Goal: Task Accomplishment & Management: Use online tool/utility

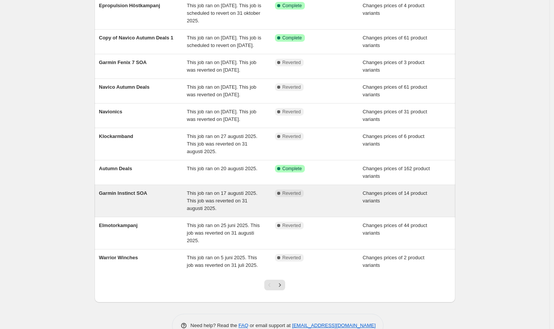
scroll to position [122, 0]
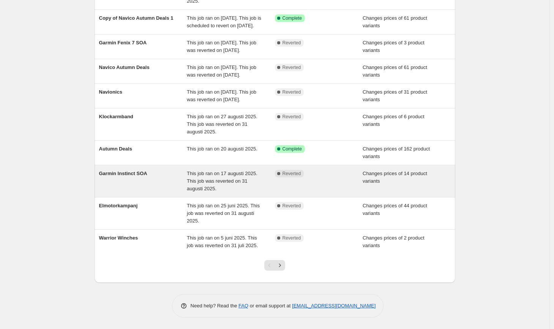
click at [126, 174] on span "Garmin Instinct SOA" at bounding box center [123, 174] width 48 height 6
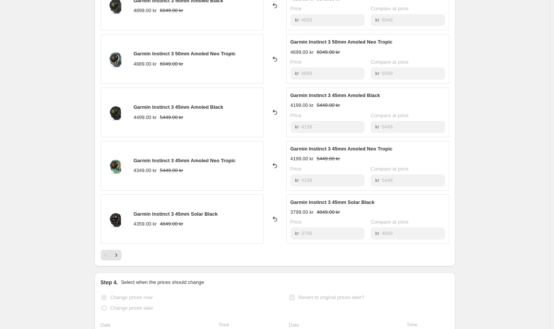
scroll to position [349, 0]
click at [119, 258] on icon "Next" at bounding box center [116, 255] width 8 height 8
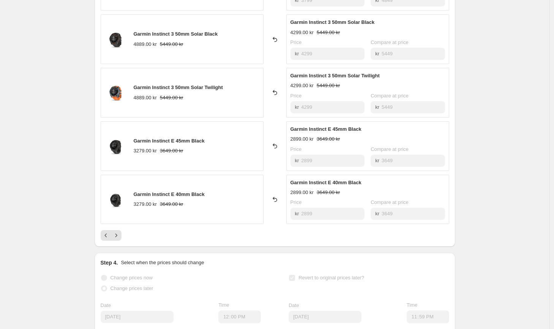
scroll to position [368, 0]
click at [121, 237] on button "Next" at bounding box center [116, 235] width 11 height 11
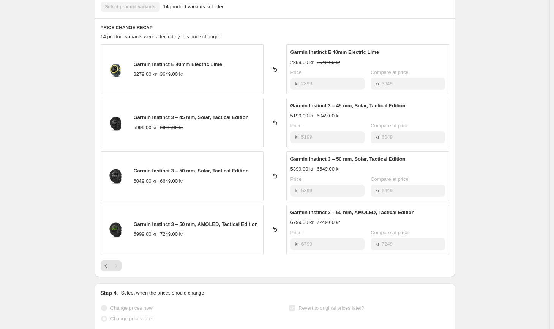
scroll to position [0, 0]
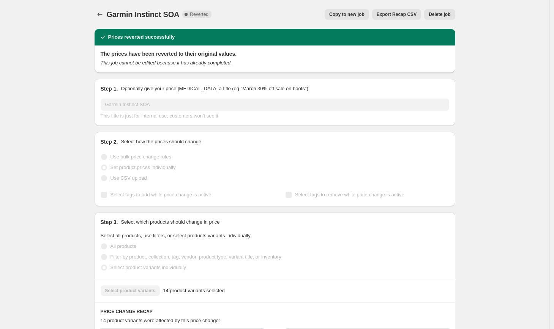
click at [347, 16] on span "Copy to new job" at bounding box center [346, 14] width 35 height 6
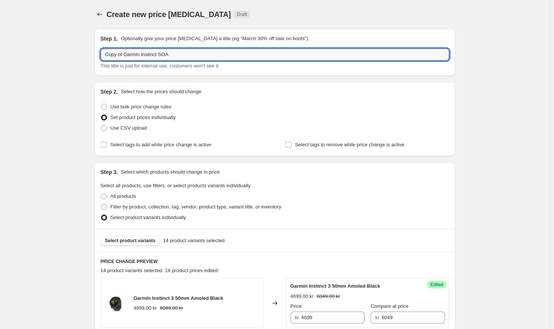
drag, startPoint x: 126, startPoint y: 54, endPoint x: 70, endPoint y: 52, distance: 56.2
click at [184, 57] on input "Garmin Instinct SOA" at bounding box center [275, 55] width 348 height 12
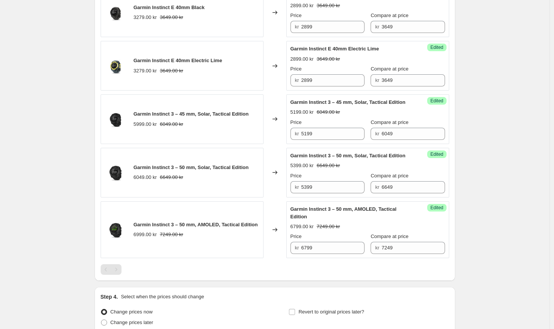
scroll to position [857, 0]
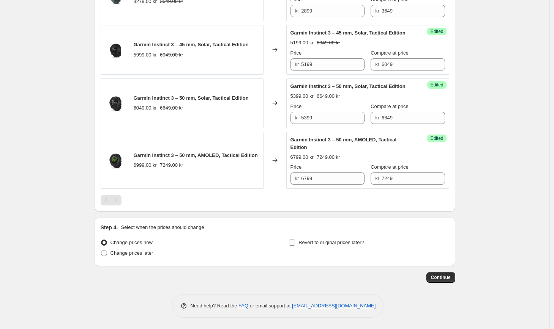
type input "Garmin Instinct SOA Oktober"
click at [308, 245] on span "Revert to original prices later?" at bounding box center [331, 243] width 66 height 6
click at [295, 245] on input "Revert to original prices later?" at bounding box center [292, 243] width 6 height 6
checkbox input "true"
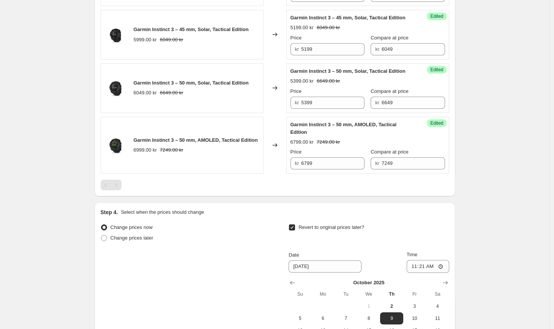
scroll to position [987, 0]
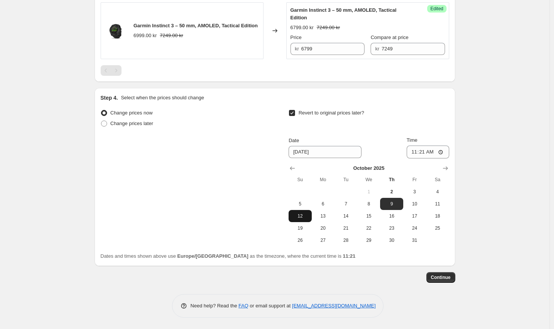
click at [302, 216] on span "12" at bounding box center [300, 216] width 17 height 6
type input "[DATE]"
click at [424, 151] on input "11:21" at bounding box center [428, 152] width 43 height 13
type input "23:59"
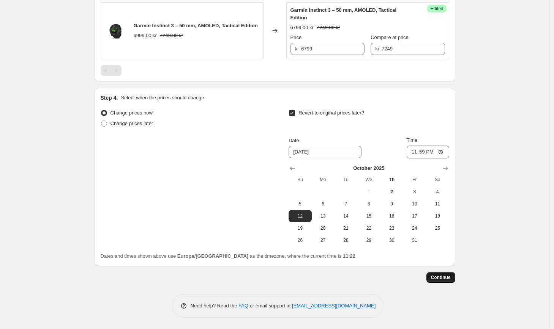
click at [443, 276] on span "Continue" at bounding box center [441, 278] width 20 height 6
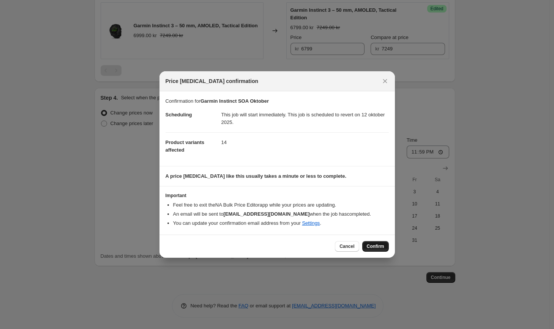
click at [372, 246] on span "Confirm" at bounding box center [375, 247] width 17 height 6
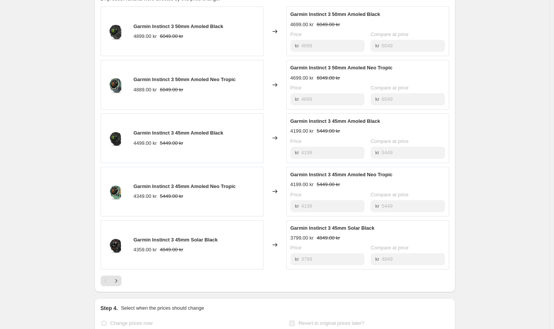
scroll to position [351, 0]
drag, startPoint x: 387, startPoint y: 17, endPoint x: 293, endPoint y: 16, distance: 94.1
click at [293, 16] on div "Garmin Instinct 3 50mm Amoled Black" at bounding box center [367, 15] width 154 height 8
copy span "Garmin Instinct 3 50mm Amoled Black"
click at [484, 99] on div "Garmin Instinct SOA Oktober. This page is ready Garmin Instinct SOA Oktober Suc…" at bounding box center [274, 86] width 549 height 875
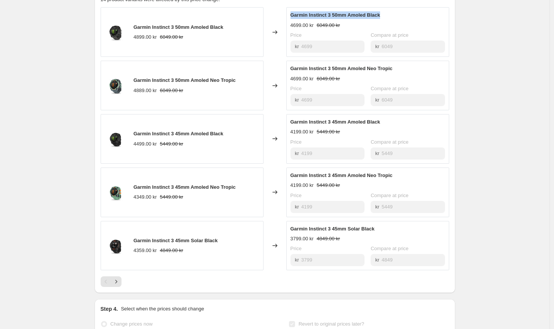
drag, startPoint x: 387, startPoint y: 16, endPoint x: 293, endPoint y: 15, distance: 94.5
click at [293, 15] on div "Garmin Instinct 3 50mm Amoled Black" at bounding box center [367, 15] width 154 height 8
copy span "Garmin Instinct 3 50mm Amoled Black"
drag, startPoint x: 400, startPoint y: 66, endPoint x: 304, endPoint y: 61, distance: 96.2
click at [304, 61] on div "Garmin Instinct 3 50mm Amoled Neo Tropic 4699.00 kr 6049.00 kr Price kr 4699 Co…" at bounding box center [367, 86] width 163 height 50
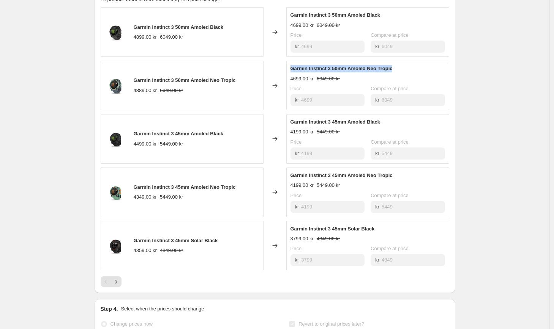
copy span "Garmin Instinct 3 50mm Amoled Neo Tropic"
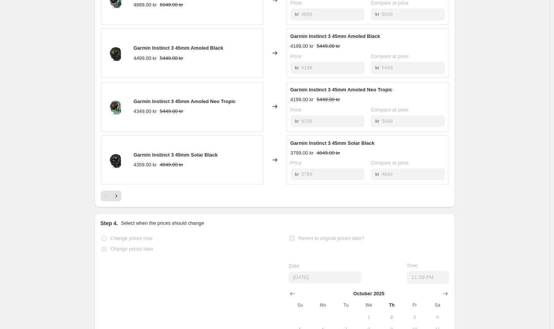
scroll to position [435, 0]
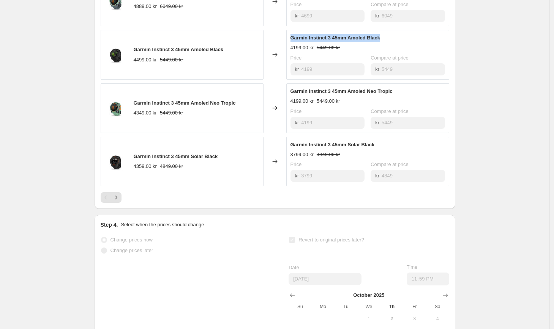
drag, startPoint x: 388, startPoint y: 40, endPoint x: 293, endPoint y: 37, distance: 95.3
click at [293, 37] on div "Garmin Instinct 3 45mm Amoled Black" at bounding box center [367, 38] width 154 height 8
copy span "Garmin Instinct 3 45mm Amoled Black"
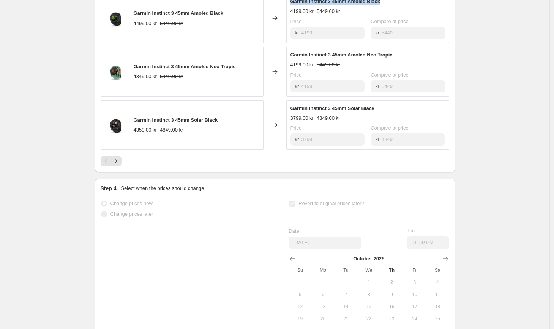
scroll to position [485, 0]
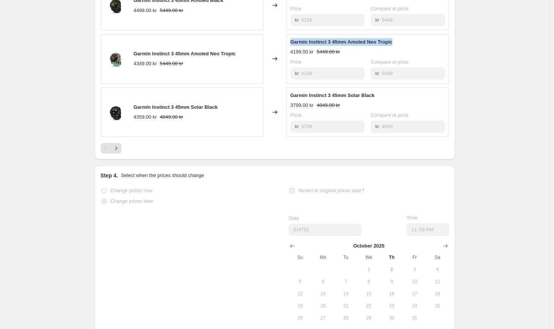
drag, startPoint x: 401, startPoint y: 43, endPoint x: 294, endPoint y: 43, distance: 107.0
click at [294, 43] on div "Garmin Instinct 3 45mm Amoled Neo Tropic" at bounding box center [367, 42] width 154 height 8
copy span "Garmin Instinct 3 45mm Amoled Neo Tropic"
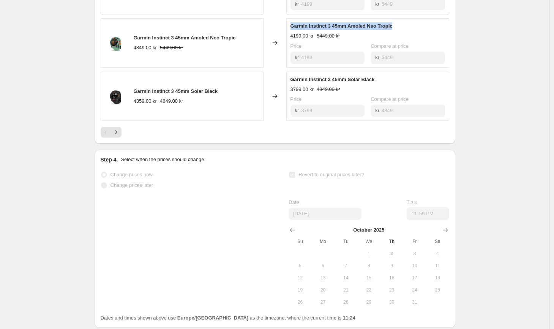
scroll to position [504, 0]
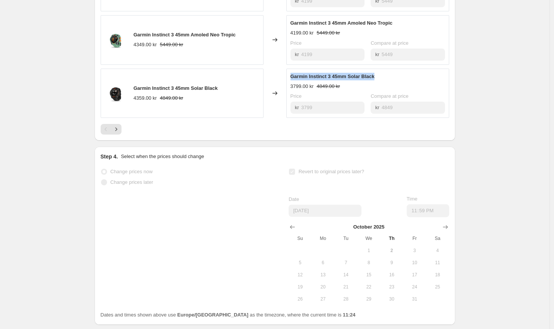
drag, startPoint x: 379, startPoint y: 75, endPoint x: 291, endPoint y: 77, distance: 88.1
click at [291, 77] on div "Garmin Instinct 3 45mm Solar Black 3799.00 kr 4849.00 kr Price kr 3799 Compare …" at bounding box center [367, 94] width 163 height 50
copy span "Garmin Instinct 3 45mm Solar Black"
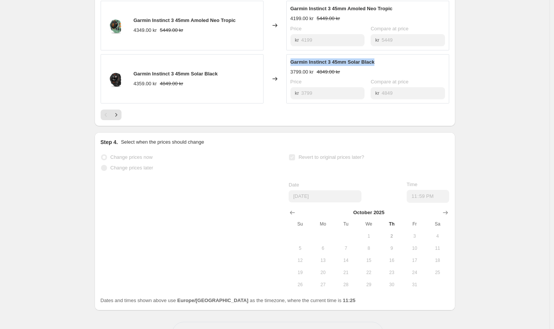
scroll to position [523, 0]
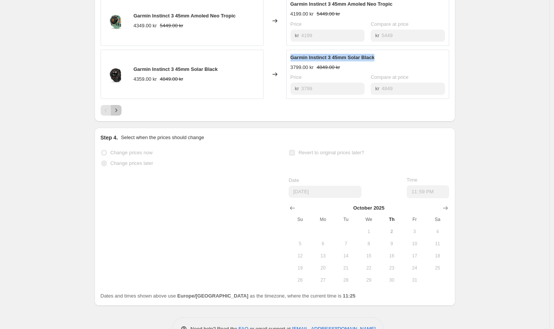
click at [120, 109] on icon "Next" at bounding box center [116, 111] width 8 height 8
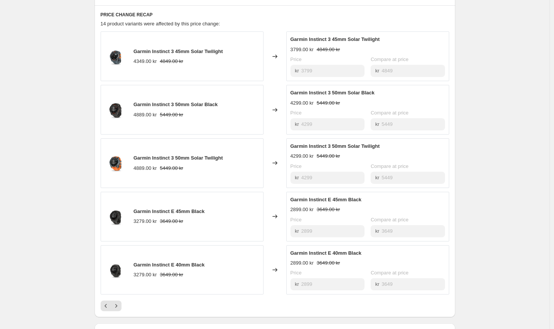
scroll to position [326, 0]
drag, startPoint x: 388, startPoint y: 42, endPoint x: 292, endPoint y: 41, distance: 95.3
click at [292, 41] on div "Garmin Instinct 3 45mm Solar Twilight" at bounding box center [367, 40] width 154 height 8
copy span "Garmin Instinct 3 45mm Solar Twilight"
drag, startPoint x: 380, startPoint y: 93, endPoint x: 293, endPoint y: 93, distance: 87.3
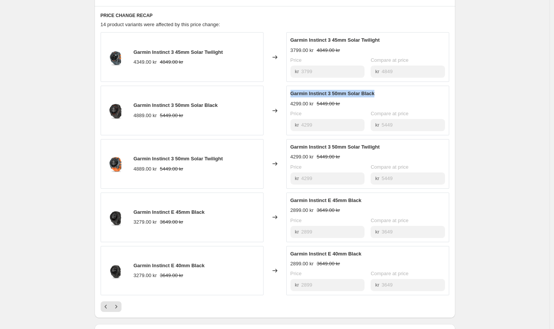
click at [293, 93] on div "Garmin Instinct 3 50mm Solar Black" at bounding box center [367, 94] width 154 height 8
copy span "Garmin Instinct 3 50mm Solar Black"
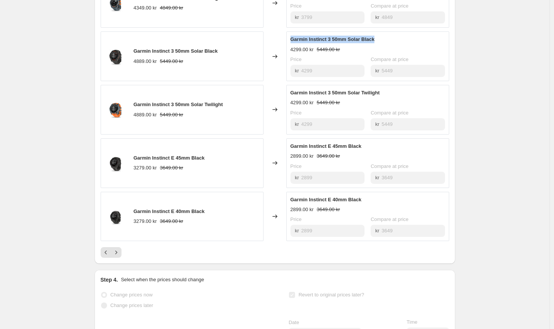
scroll to position [381, 0]
drag, startPoint x: 391, startPoint y: 93, endPoint x: 293, endPoint y: 93, distance: 97.9
click at [293, 93] on div "Garmin Instinct 3 50mm Solar Twilight" at bounding box center [367, 93] width 154 height 8
copy span "Garmin Instinct 3 50mm Solar Twilight"
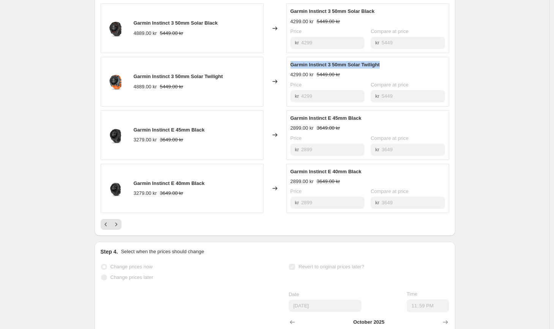
scroll to position [409, 0]
drag, startPoint x: 368, startPoint y: 116, endPoint x: 292, endPoint y: 115, distance: 75.9
click at [292, 115] on div "Garmin Instinct E 45mm Black" at bounding box center [367, 118] width 154 height 8
drag, startPoint x: 368, startPoint y: 174, endPoint x: 292, endPoint y: 172, distance: 75.9
click at [292, 172] on div "Garmin Instinct E 40mm Black" at bounding box center [367, 172] width 154 height 8
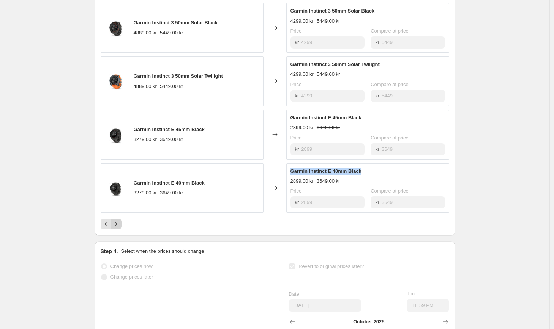
click at [119, 227] on icon "Next" at bounding box center [116, 225] width 8 height 8
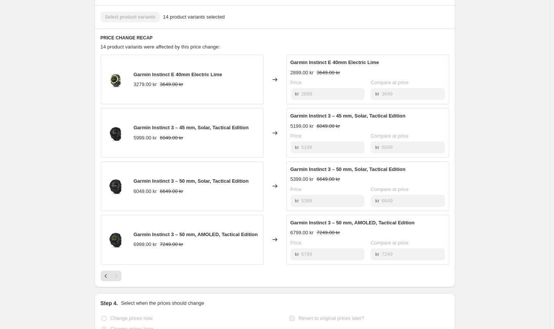
scroll to position [301, 0]
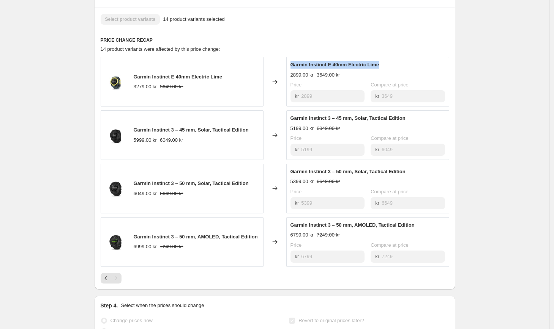
drag, startPoint x: 395, startPoint y: 66, endPoint x: 293, endPoint y: 65, distance: 101.4
click at [293, 65] on div "Garmin Instinct E 40mm Electric Lime" at bounding box center [367, 65] width 154 height 8
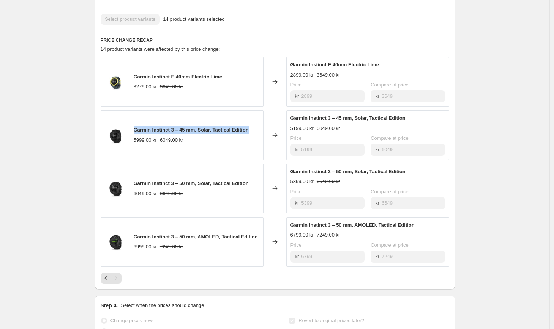
drag, startPoint x: 256, startPoint y: 129, endPoint x: 150, endPoint y: 125, distance: 106.3
click at [150, 125] on div "Garmin Instinct 3 – 45 mm, Solar, Tactical Edition 5999.00 kr 6049.00 kr" at bounding box center [182, 135] width 163 height 50
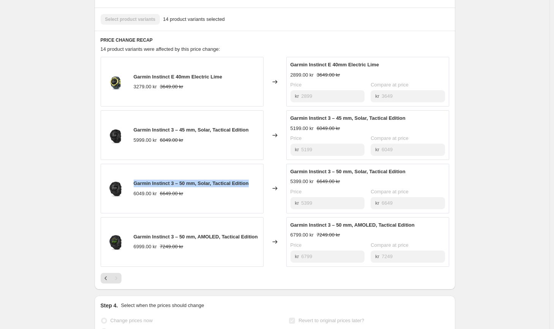
drag, startPoint x: 255, startPoint y: 183, endPoint x: 136, endPoint y: 182, distance: 118.8
click at [136, 182] on div "Garmin Instinct 3 – 50 mm, Solar, Tactical Edition 6049.00 kr 6649.00 kr" at bounding box center [182, 189] width 163 height 50
click at [248, 235] on div "Garmin Instinct 3 – 50 mm, AMOLED, Tactical Edition" at bounding box center [196, 237] width 124 height 8
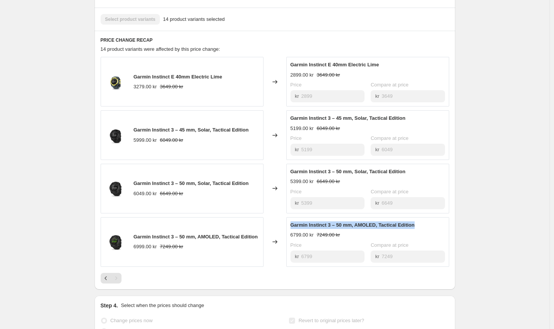
drag, startPoint x: 425, startPoint y: 223, endPoint x: 295, endPoint y: 221, distance: 129.8
click at [295, 222] on div "Garmin Instinct 3 – 50 mm, AMOLED, Tactical Edition" at bounding box center [367, 226] width 154 height 8
